Goal: Find specific page/section

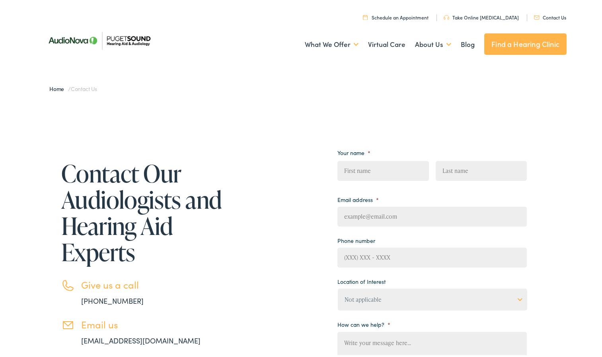
click at [536, 43] on link "Find a Hearing Clinic" at bounding box center [525, 42] width 82 height 21
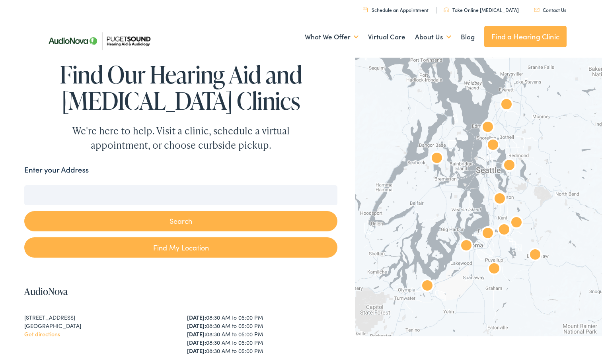
click at [68, 195] on input "Enter your Address" at bounding box center [180, 194] width 313 height 20
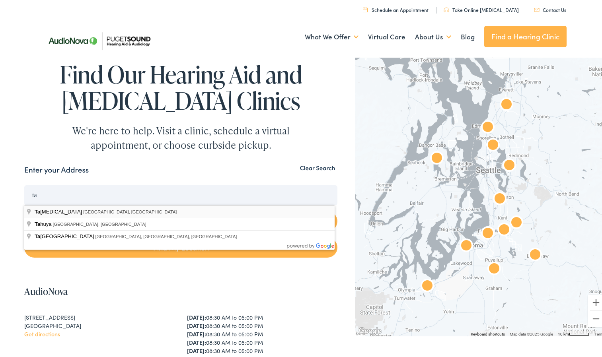
type input "[GEOGRAPHIC_DATA], [GEOGRAPHIC_DATA], [GEOGRAPHIC_DATA]"
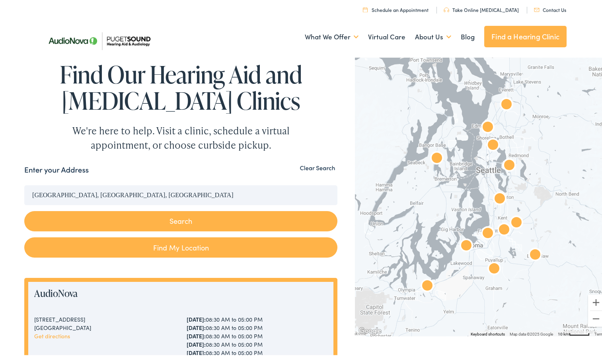
click at [176, 219] on button "Search" at bounding box center [180, 220] width 313 height 20
click at [179, 220] on button "Search" at bounding box center [180, 220] width 313 height 20
